Goal: Information Seeking & Learning: Learn about a topic

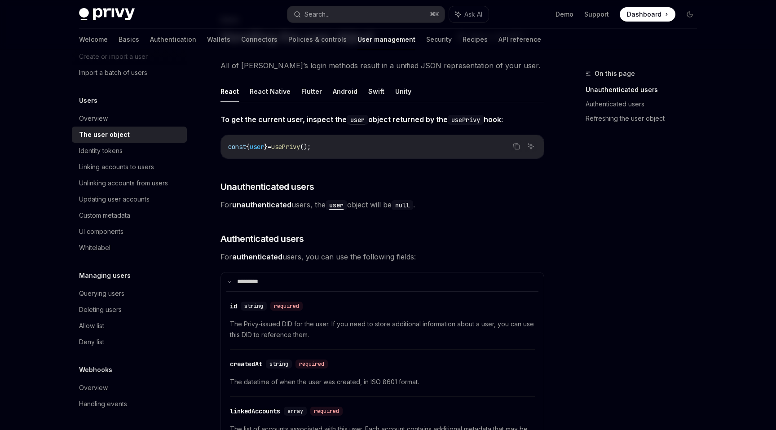
scroll to position [61, 0]
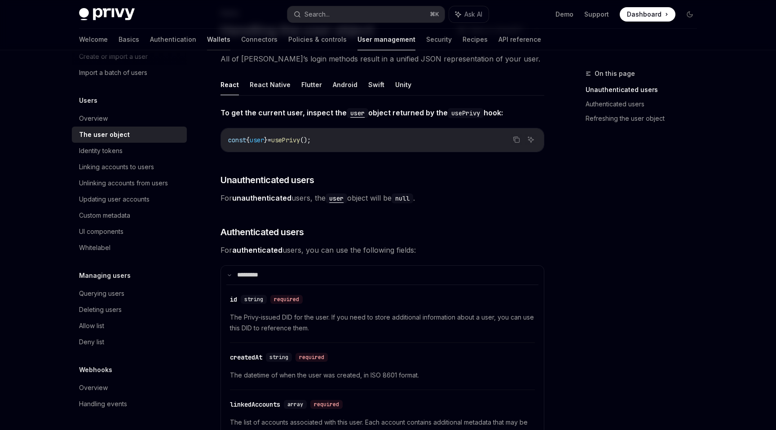
click at [207, 41] on link "Wallets" at bounding box center [218, 40] width 23 height 22
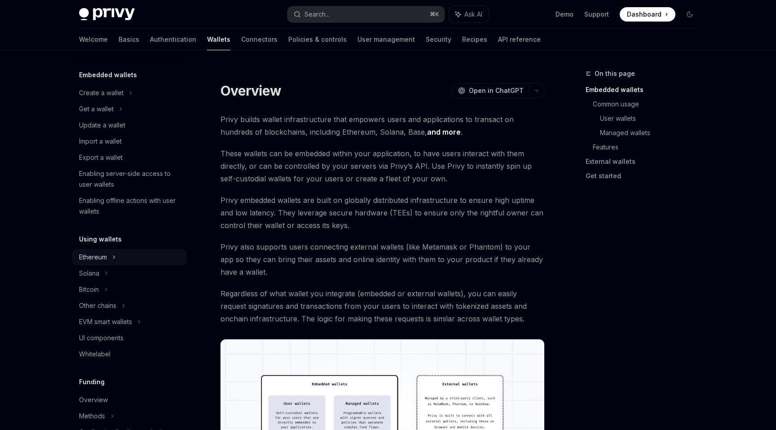
scroll to position [57, 0]
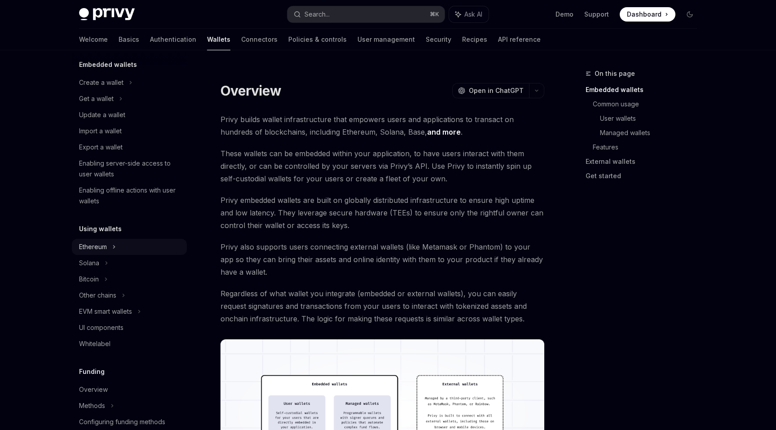
click at [130, 91] on div "Ethereum" at bounding box center [129, 83] width 115 height 16
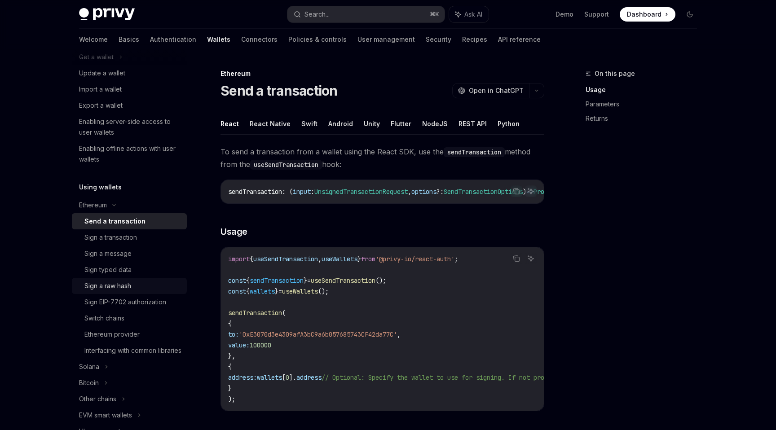
scroll to position [117, 0]
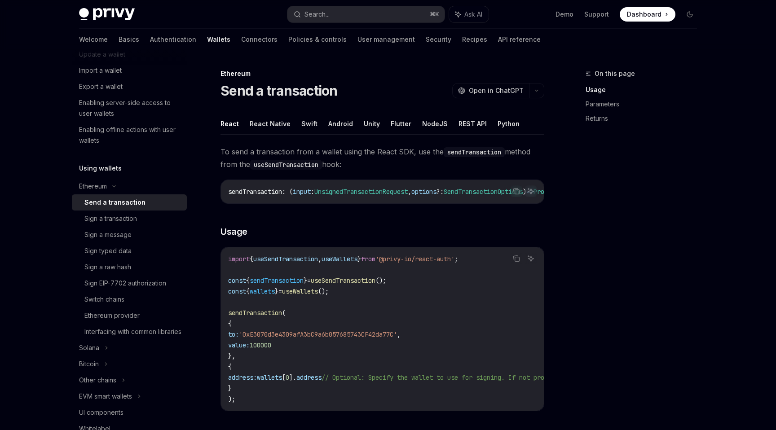
click at [135, 205] on div "Send a transaction" at bounding box center [114, 202] width 61 height 11
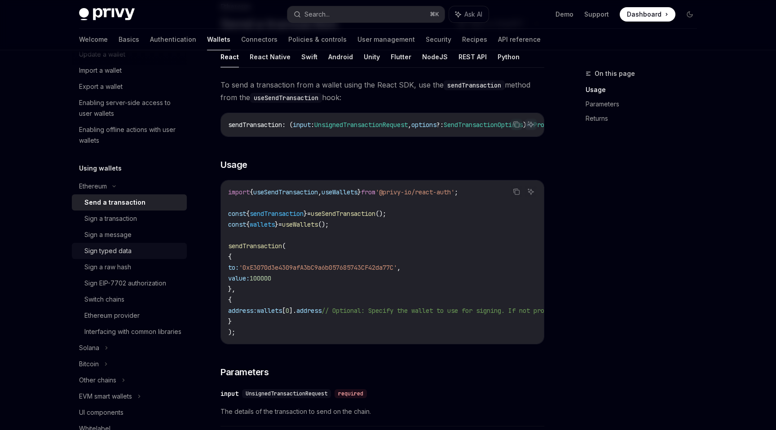
scroll to position [74, 0]
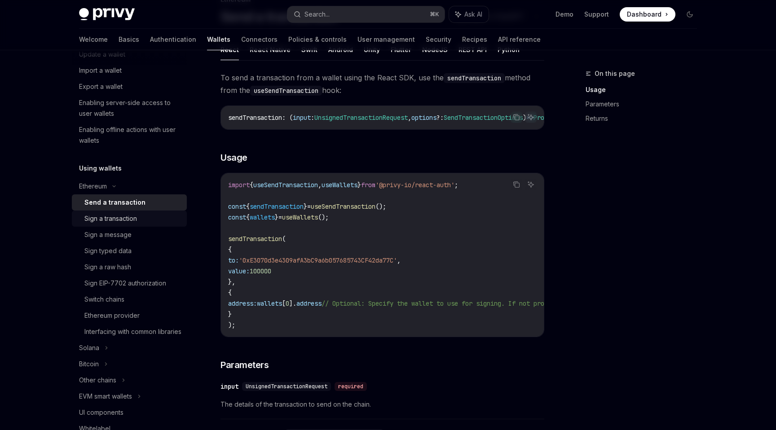
click at [132, 219] on div "Sign a transaction" at bounding box center [110, 218] width 53 height 11
type textarea "*"
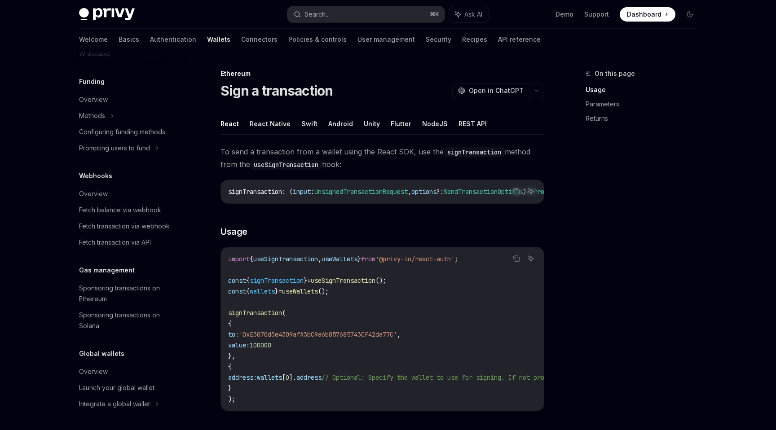
scroll to position [6, 0]
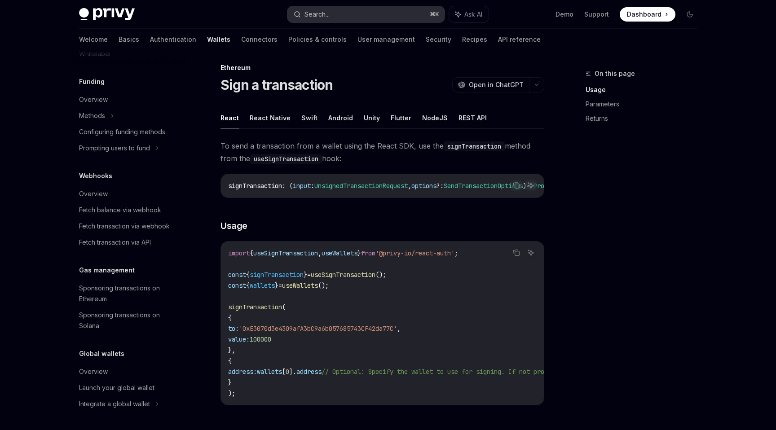
click at [359, 10] on button "Search... ⌘ K" at bounding box center [365, 14] width 157 height 16
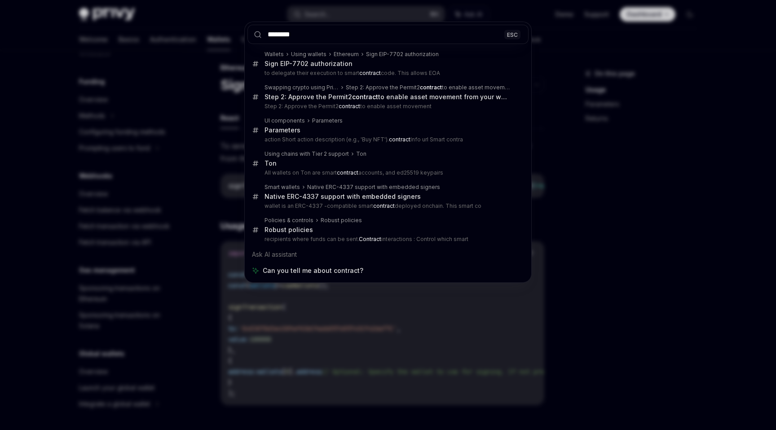
type input "********"
click at [157, 247] on div "******** ESC Wallets Using wallets Ethereum Sign EIP-7702 authorization Sign EI…" at bounding box center [388, 215] width 776 height 430
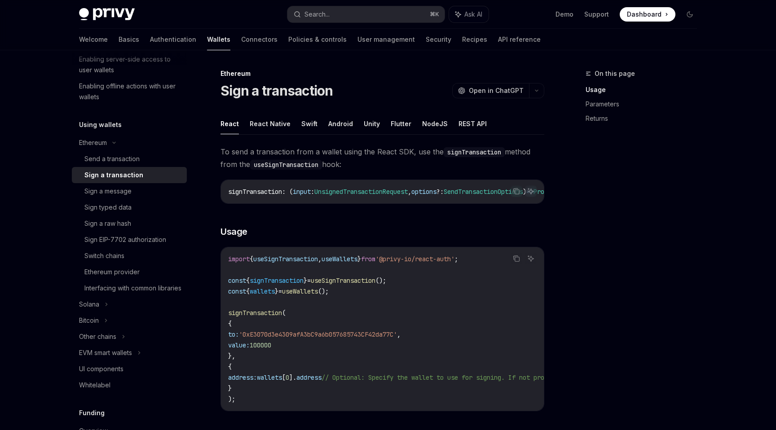
scroll to position [159, 0]
click at [127, 276] on div "Ethereum provider" at bounding box center [111, 273] width 55 height 11
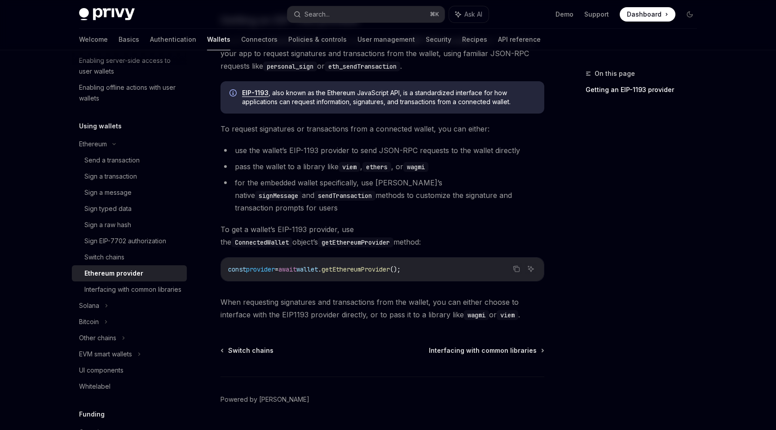
scroll to position [112, 0]
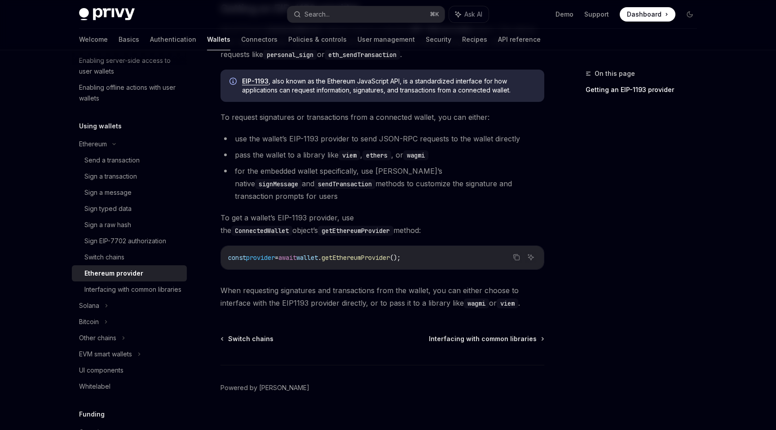
click at [292, 226] on code "ConnectedWallet" at bounding box center [261, 231] width 61 height 10
click at [355, 191] on div "​ Getting an EIP-1193 provider All of Privy’s ConnectedWallet objects export a …" at bounding box center [382, 155] width 324 height 308
click at [241, 41] on link "Connectors" at bounding box center [259, 40] width 36 height 22
type textarea "*"
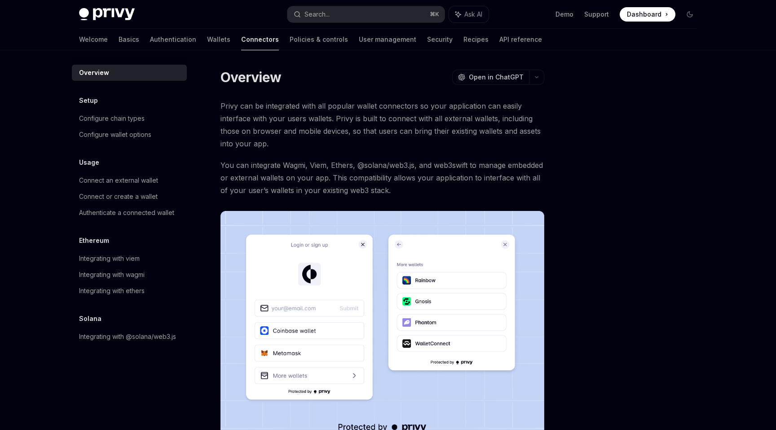
click at [187, 41] on div "Welcome Basics Authentication Wallets Connectors Policies & controls User manag…" at bounding box center [310, 40] width 463 height 22
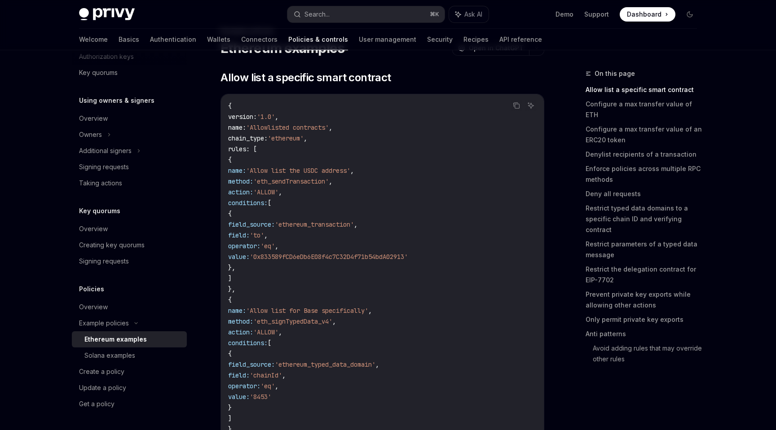
scroll to position [50, 0]
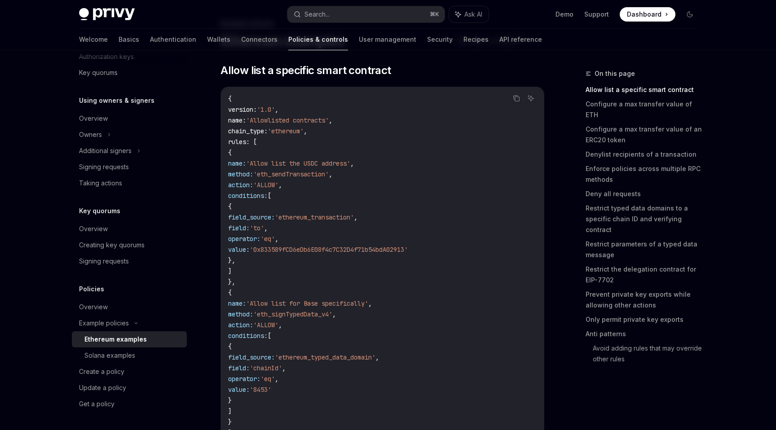
click at [118, 335] on div "Ethereum examples" at bounding box center [115, 339] width 62 height 11
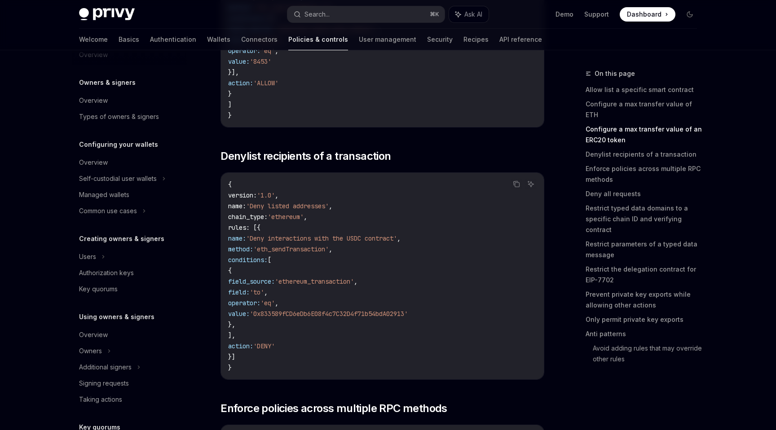
scroll to position [0, 0]
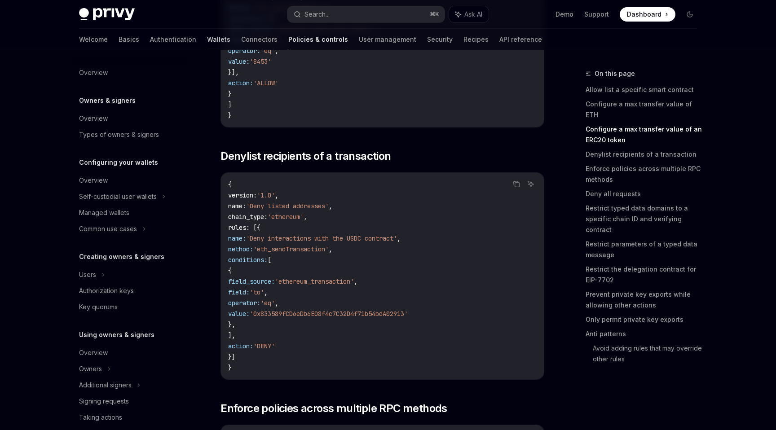
click at [207, 38] on link "Wallets" at bounding box center [218, 40] width 23 height 22
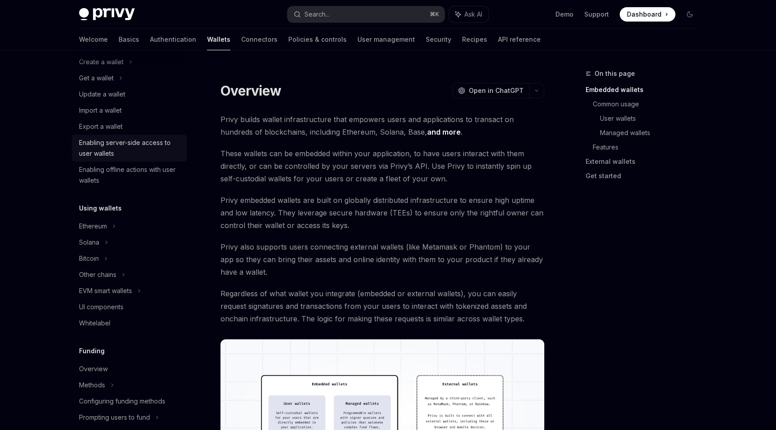
scroll to position [79, 0]
click at [104, 66] on div "Ethereum" at bounding box center [101, 60] width 44 height 11
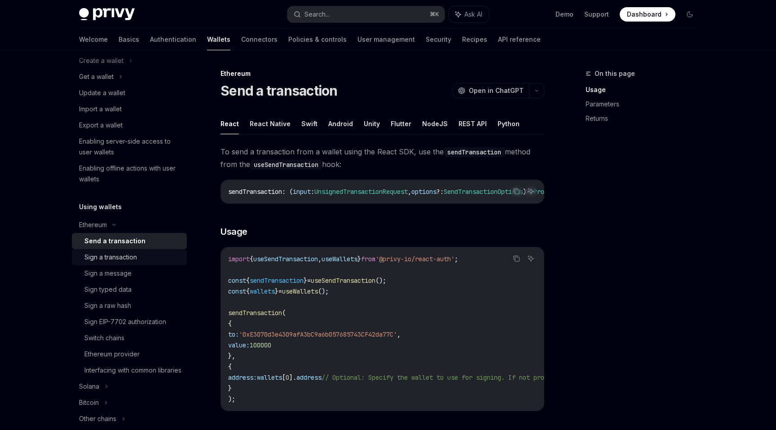
click at [137, 257] on div "Sign a transaction" at bounding box center [110, 257] width 53 height 11
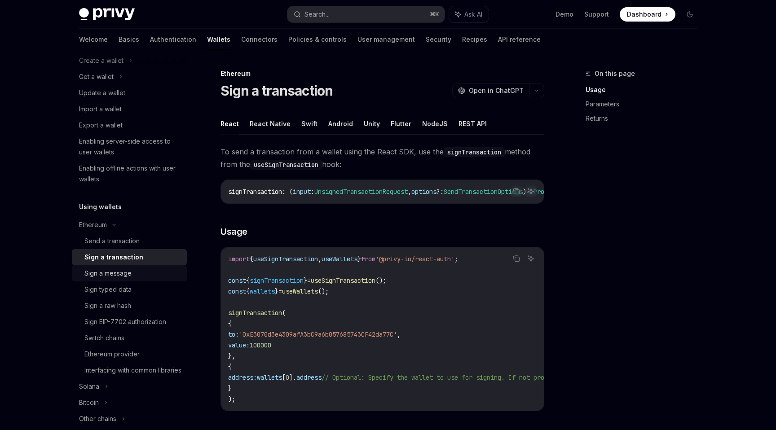
click at [128, 276] on div "Sign a message" at bounding box center [107, 273] width 47 height 11
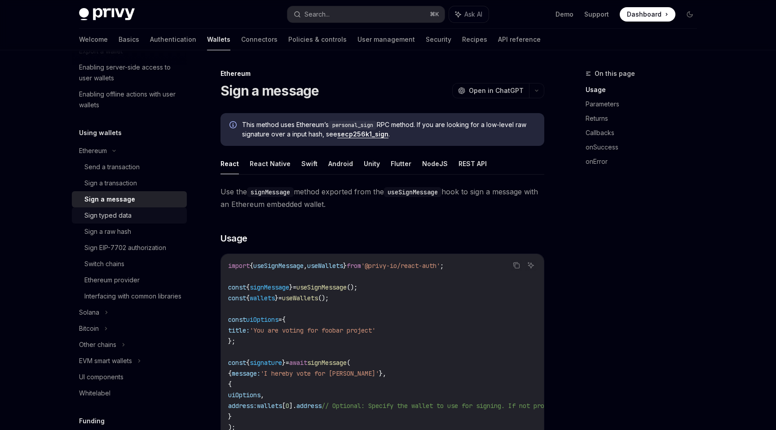
scroll to position [161, 0]
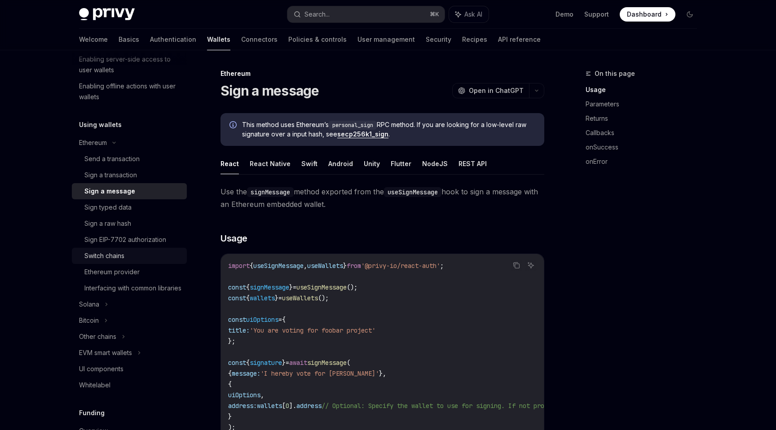
click at [124, 257] on div "Switch chains" at bounding box center [104, 255] width 40 height 11
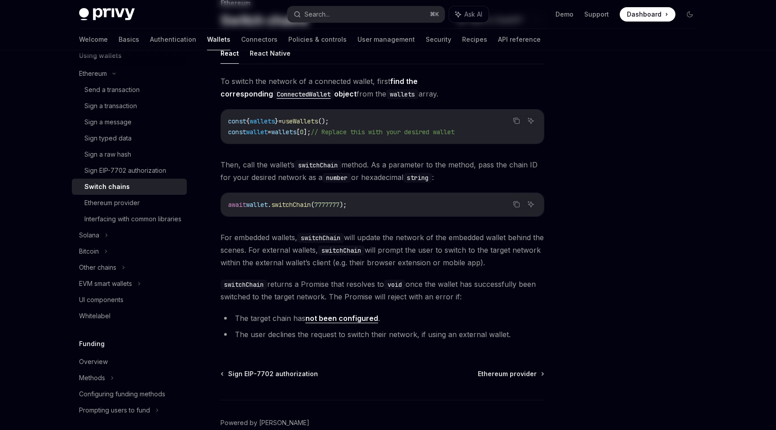
scroll to position [118, 0]
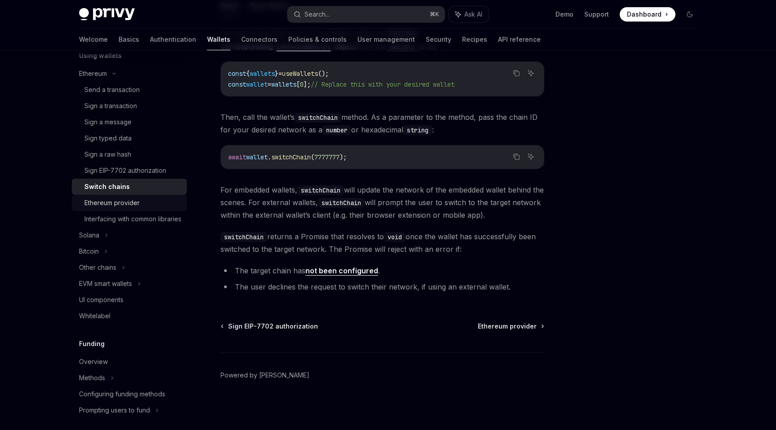
click at [132, 209] on link "Ethereum provider" at bounding box center [129, 203] width 115 height 16
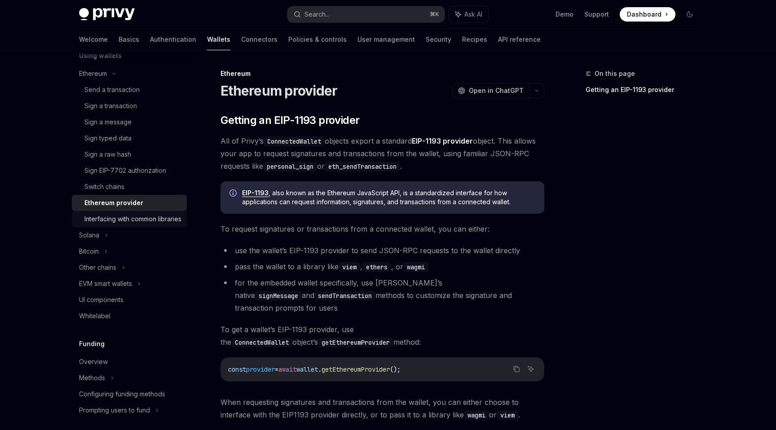
click at [129, 223] on div "Interfacing with common libraries" at bounding box center [132, 219] width 97 height 11
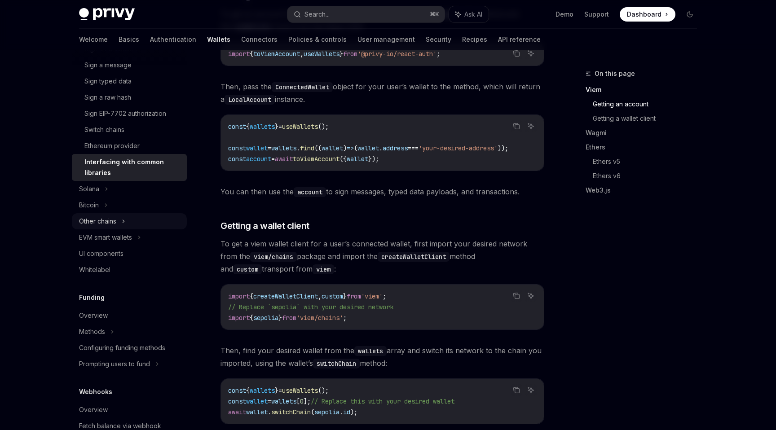
scroll to position [295, 0]
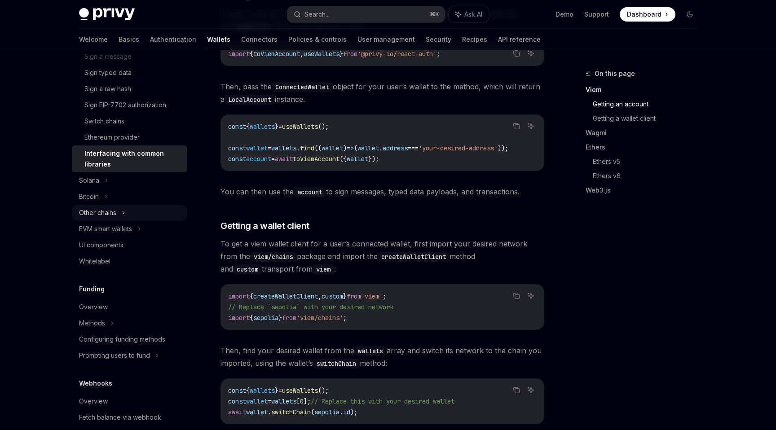
click at [138, 214] on div "Other chains" at bounding box center [129, 213] width 115 height 16
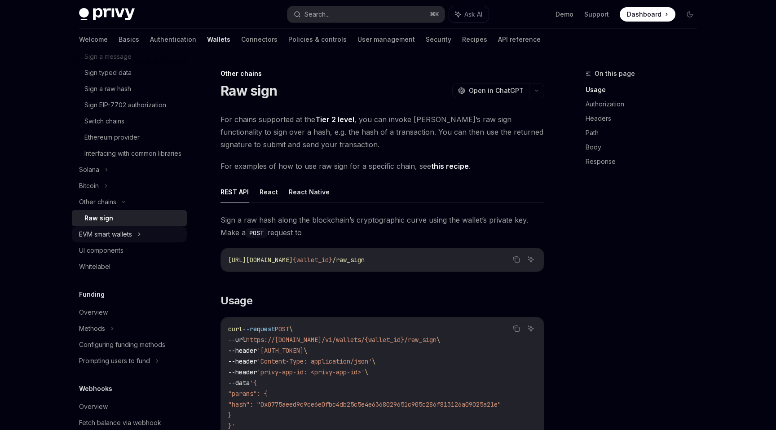
click at [132, 240] on div "EVM smart wallets" at bounding box center [105, 234] width 53 height 11
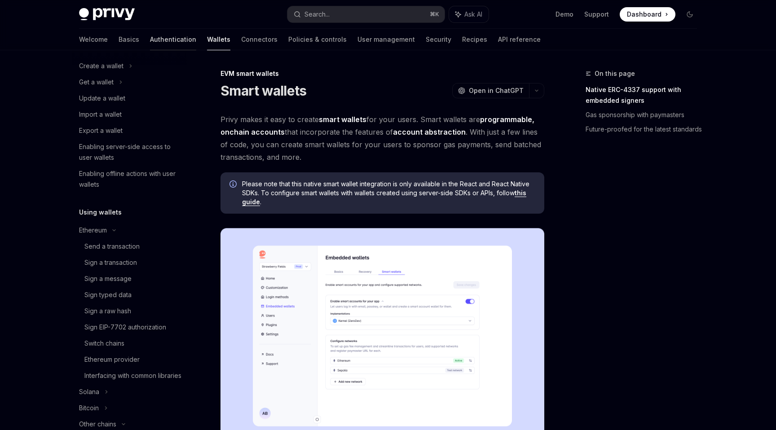
click at [150, 39] on link "Authentication" at bounding box center [173, 40] width 46 height 22
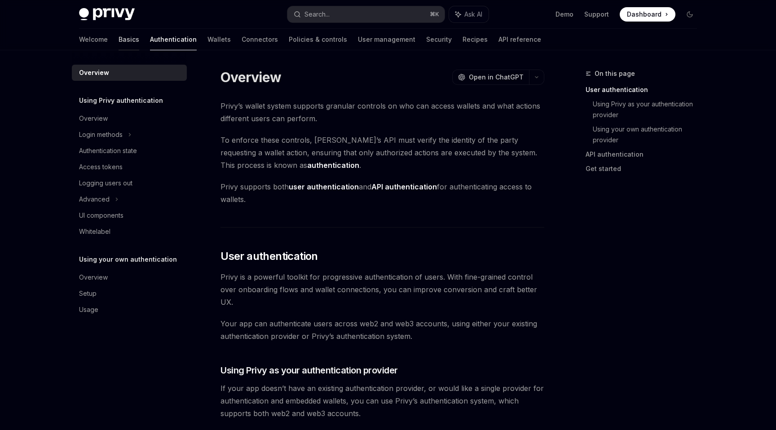
click at [118, 44] on link "Basics" at bounding box center [128, 40] width 21 height 22
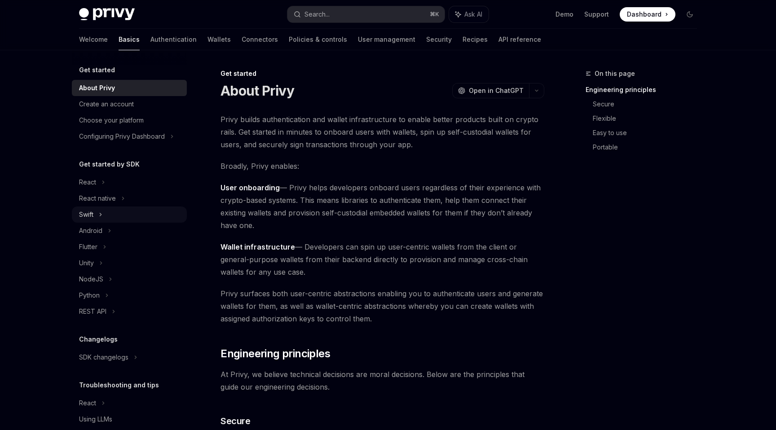
scroll to position [31, 0]
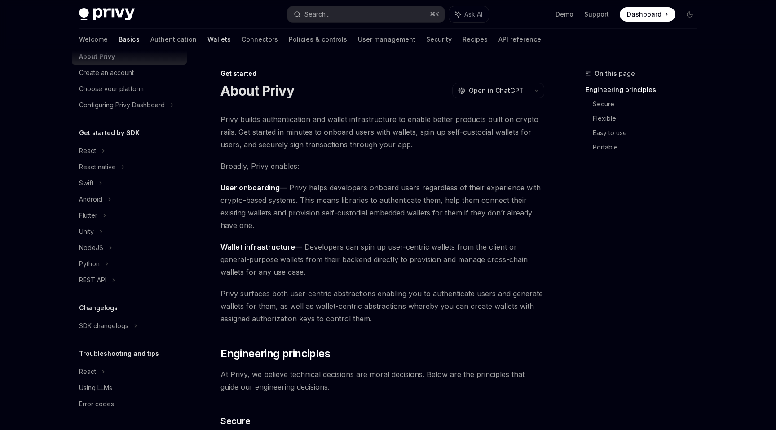
click at [207, 40] on link "Wallets" at bounding box center [218, 40] width 23 height 22
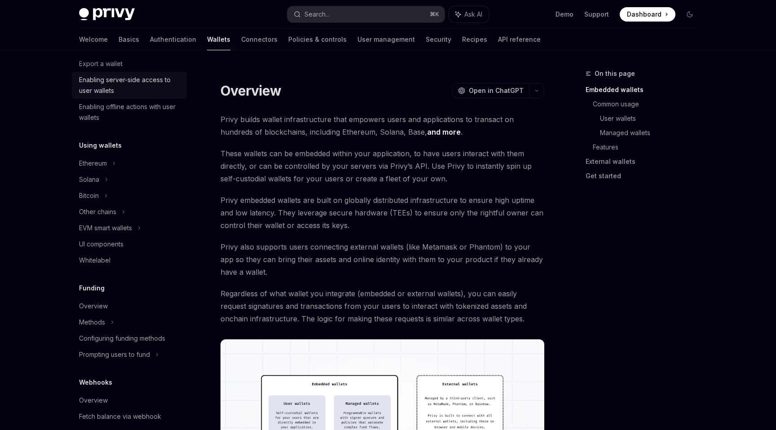
scroll to position [141, 0]
click at [138, 211] on div "Other chains" at bounding box center [129, 211] width 115 height 16
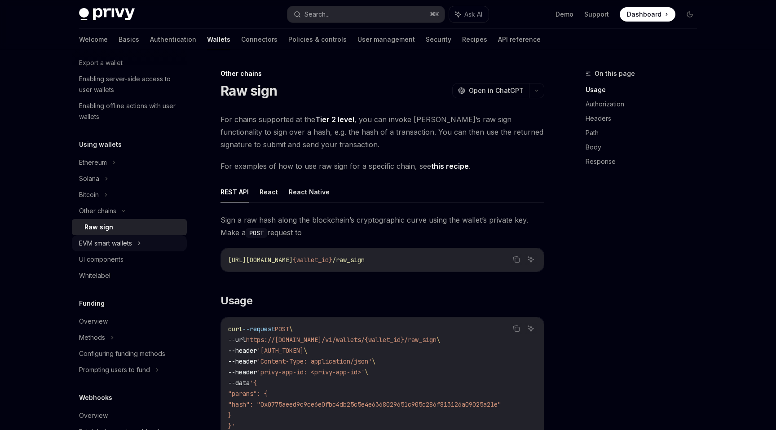
click at [140, 243] on icon at bounding box center [139, 243] width 4 height 11
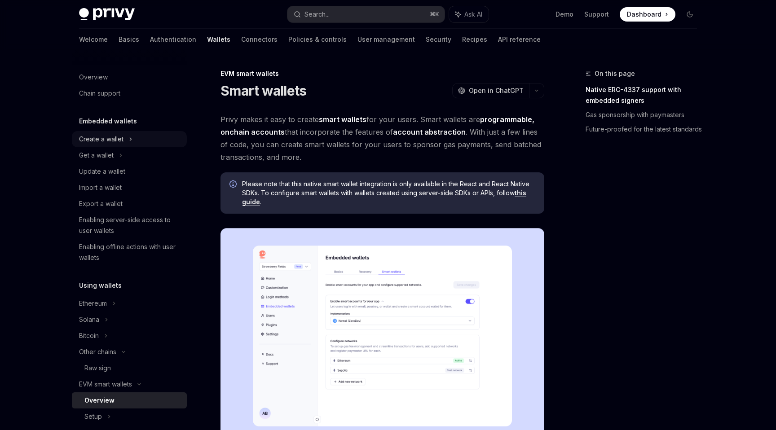
click at [139, 145] on div "Create a wallet" at bounding box center [129, 139] width 115 height 16
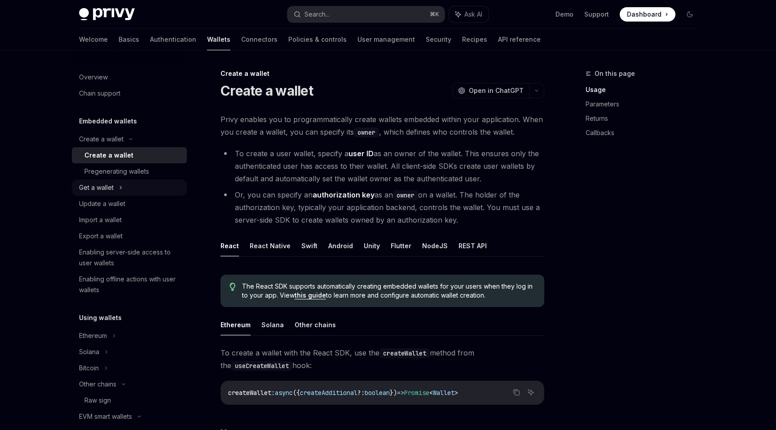
click at [128, 185] on div "Get a wallet" at bounding box center [129, 188] width 115 height 16
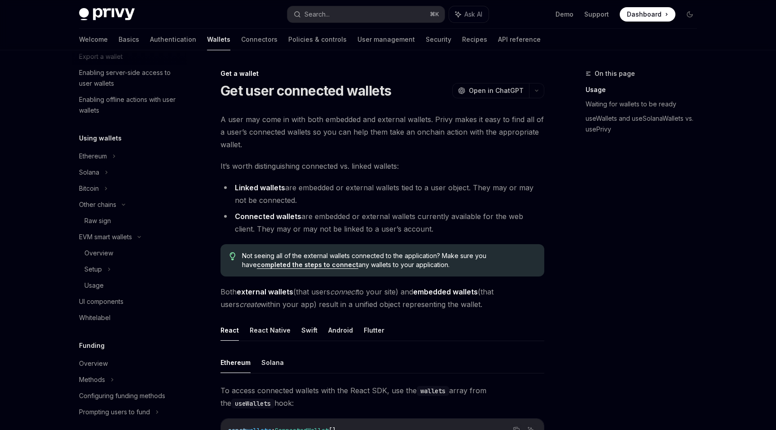
scroll to position [238, 0]
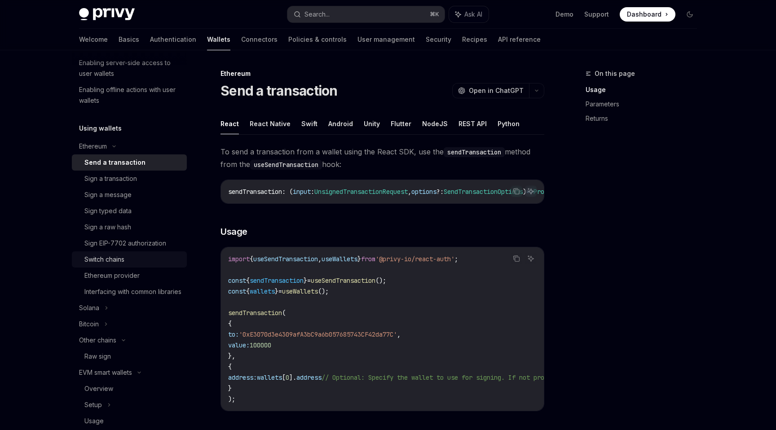
click at [140, 259] on div "Switch chains" at bounding box center [132, 259] width 97 height 11
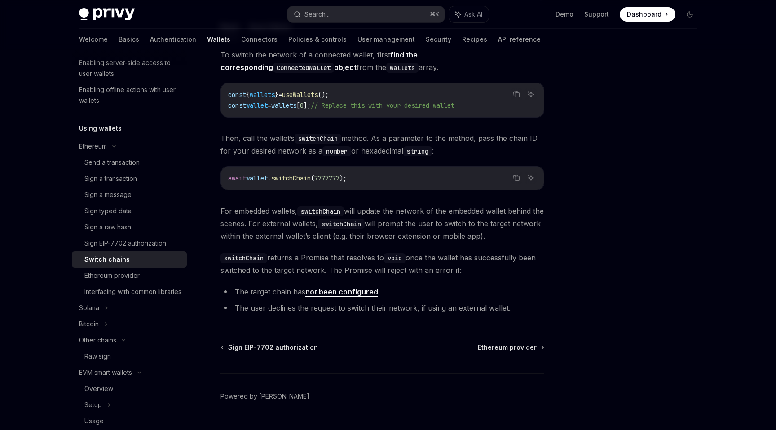
scroll to position [118, 0]
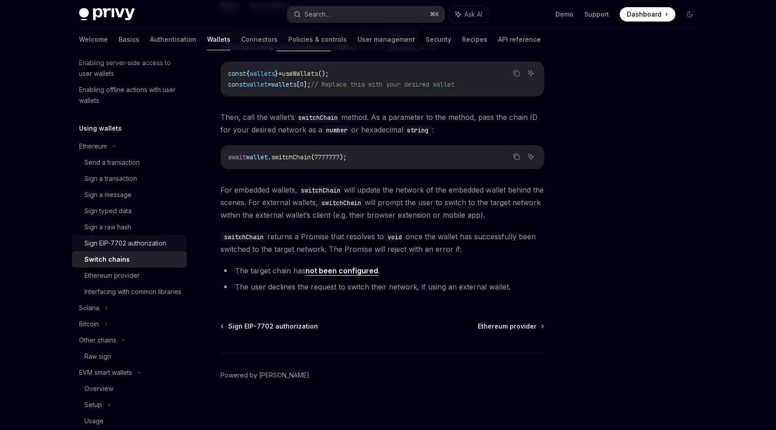
click at [134, 245] on div "Sign EIP-7702 authorization" at bounding box center [125, 243] width 82 height 11
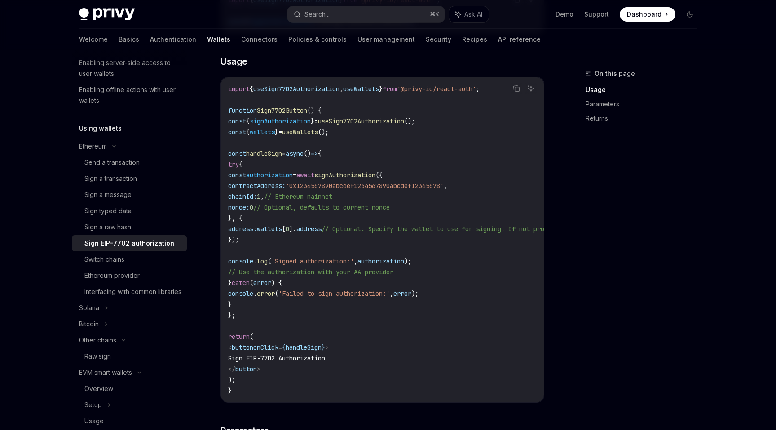
scroll to position [320, 0]
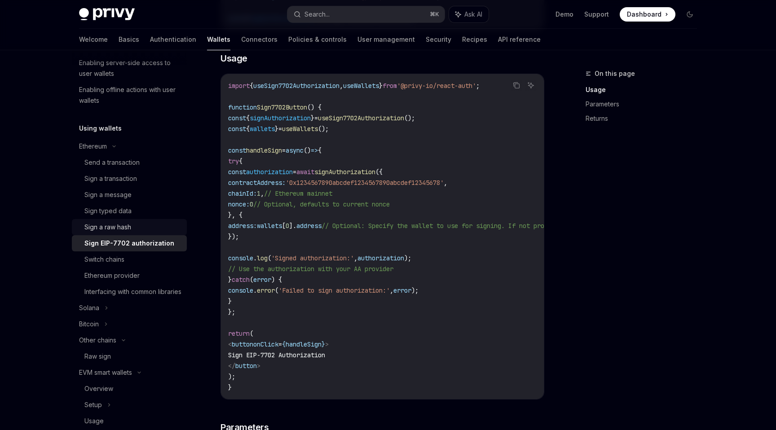
click at [128, 226] on div "Sign a raw hash" at bounding box center [107, 227] width 47 height 11
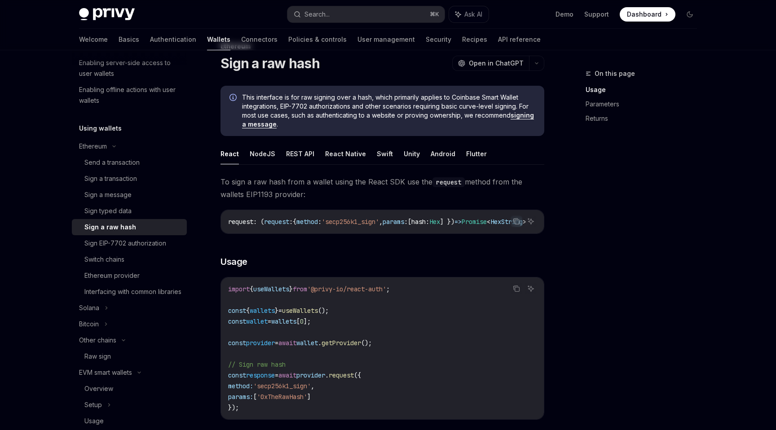
scroll to position [68, 0]
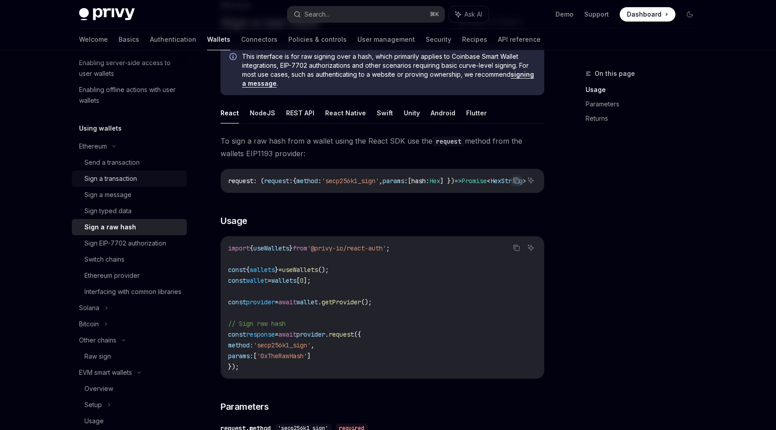
click at [128, 180] on div "Sign a transaction" at bounding box center [110, 178] width 53 height 11
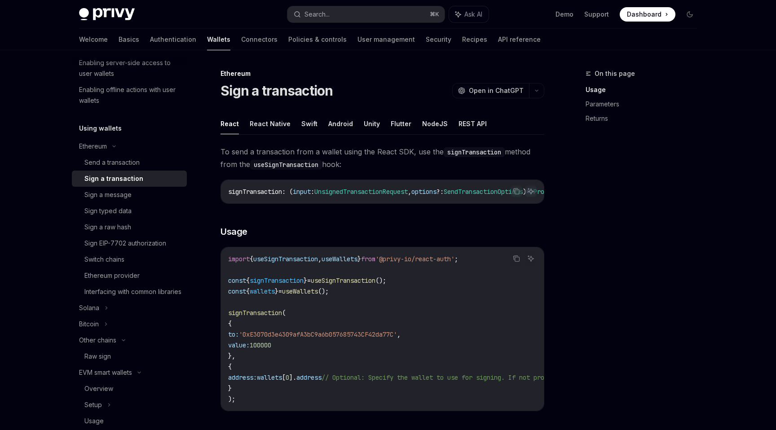
type textarea "*"
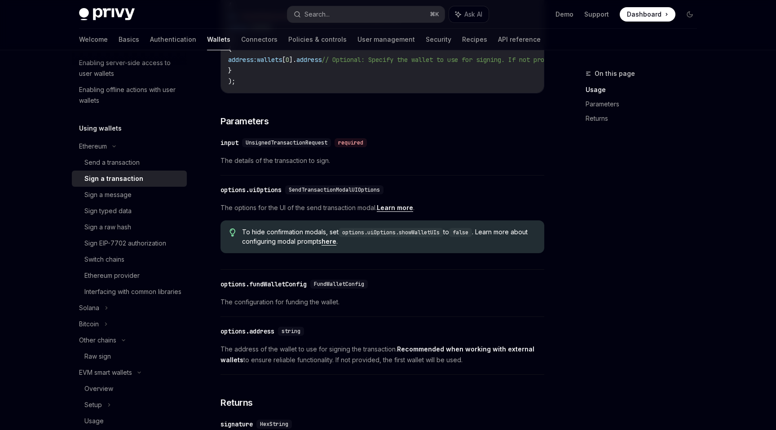
scroll to position [320, 0]
